Goal: Browse casually

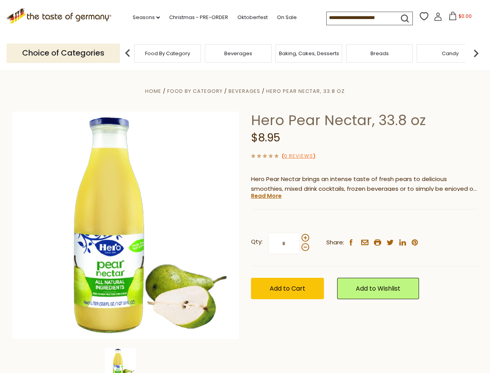
click at [245, 186] on div "Home Food By Category [GEOGRAPHIC_DATA] Hero Pear Nectar, 33.8 oz Hero Pear Nec…" at bounding box center [245, 235] width 477 height 299
click at [143, 17] on link "Seasons dropdown_arrow" at bounding box center [146, 17] width 27 height 9
click at [360, 18] on input at bounding box center [360, 17] width 66 height 11
click at [459, 18] on span "$0.00" at bounding box center [465, 16] width 13 height 7
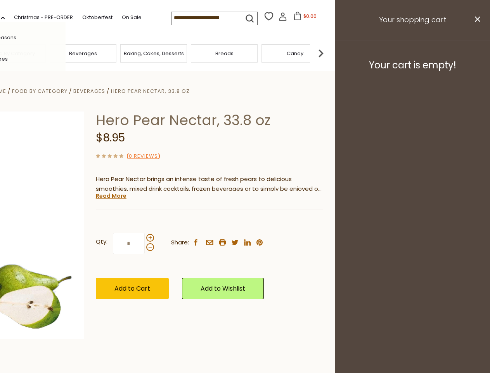
click at [66, 53] on div "All Seasons Recipes Game Day [DATE] [DATE] [DATE][PERSON_NAME] [DATE] Springfes…" at bounding box center [21, 186] width 88 height 329
click at [329, 53] on img at bounding box center [321, 53] width 16 height 16
click at [245, 222] on div "Qty: * Share: facebook email printer twitter linkedin pinterest" at bounding box center [209, 243] width 227 height 45
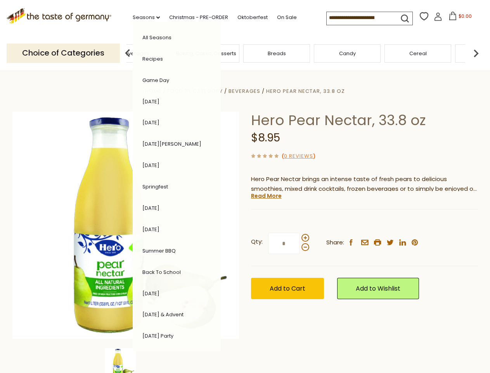
click at [126, 360] on div "Home Food By Category [GEOGRAPHIC_DATA] Hero Pear Nectar, 33.8 oz Hero Pear Nec…" at bounding box center [245, 235] width 477 height 299
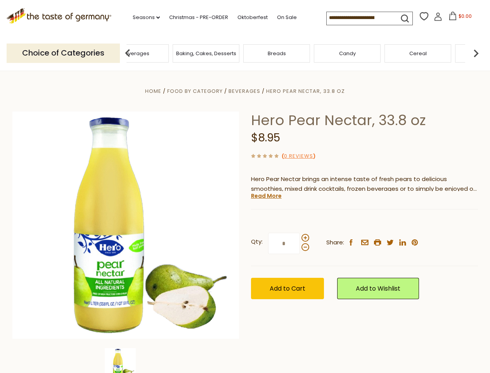
click at [126, 360] on img at bounding box center [120, 363] width 31 height 31
click at [266, 196] on link "Read More" at bounding box center [266, 196] width 31 height 8
